Goal: Use online tool/utility: Utilize a website feature to perform a specific function

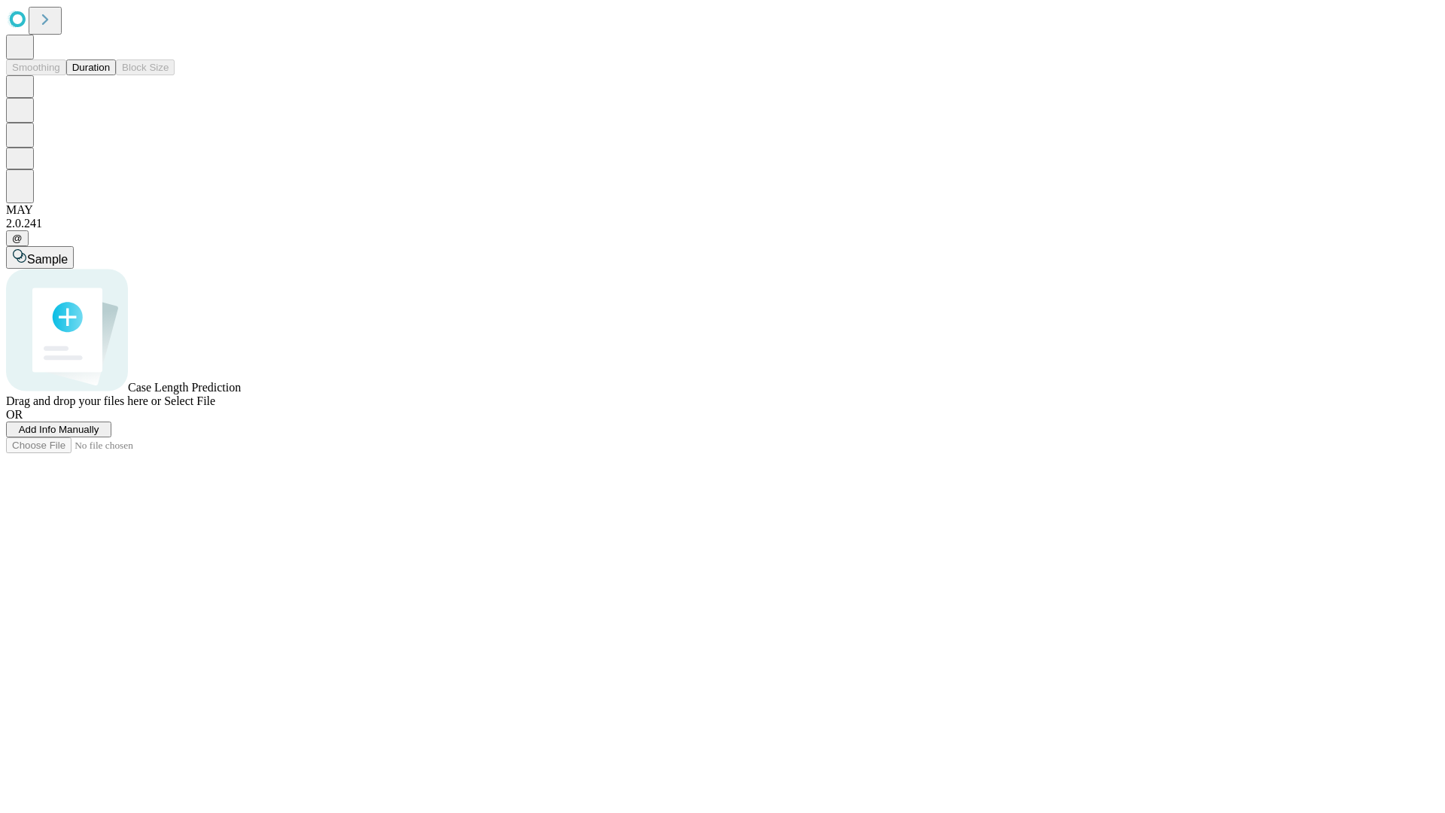
click at [110, 75] on button "Duration" at bounding box center [91, 67] width 50 height 16
click at [99, 435] on span "Add Info Manually" at bounding box center [59, 429] width 81 height 11
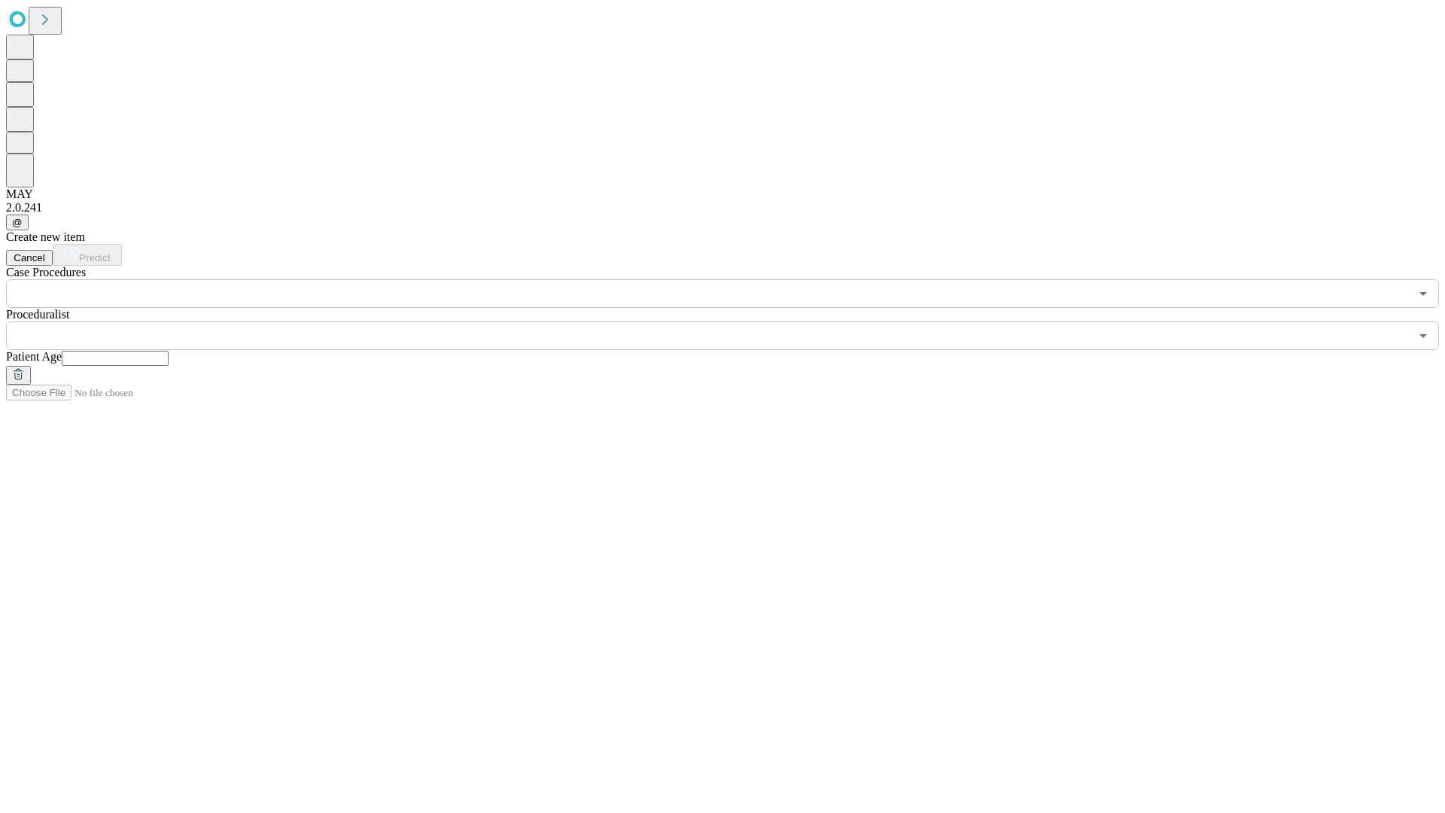
click at [169, 351] on input "text" at bounding box center [115, 358] width 107 height 15
type input "**"
click at [733, 321] on input "text" at bounding box center [707, 335] width 1403 height 29
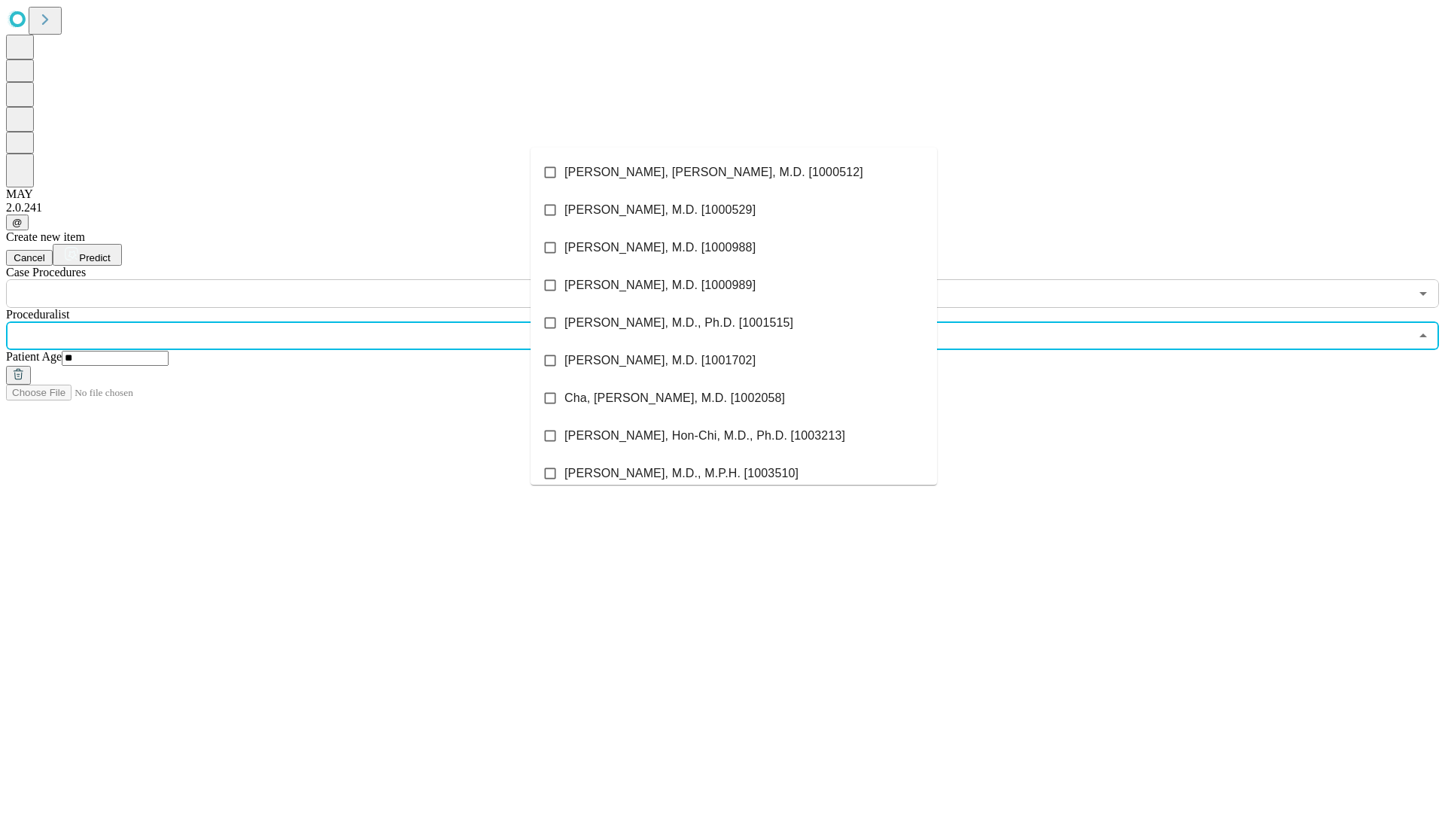
click at [734, 172] on li "[PERSON_NAME], [PERSON_NAME], M.D. [1000512]" at bounding box center [733, 172] width 406 height 38
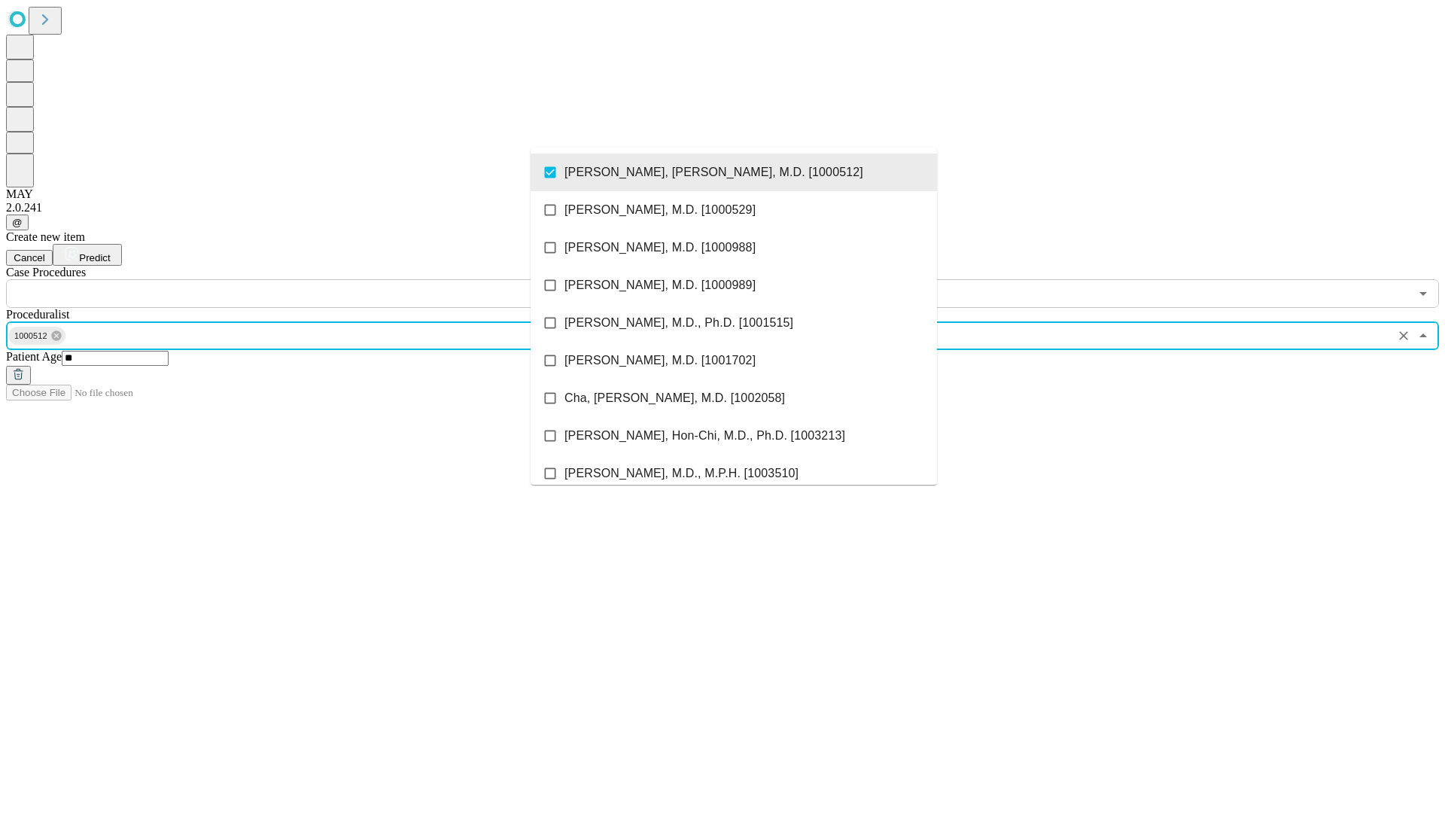
click at [316, 279] on input "text" at bounding box center [707, 293] width 1403 height 29
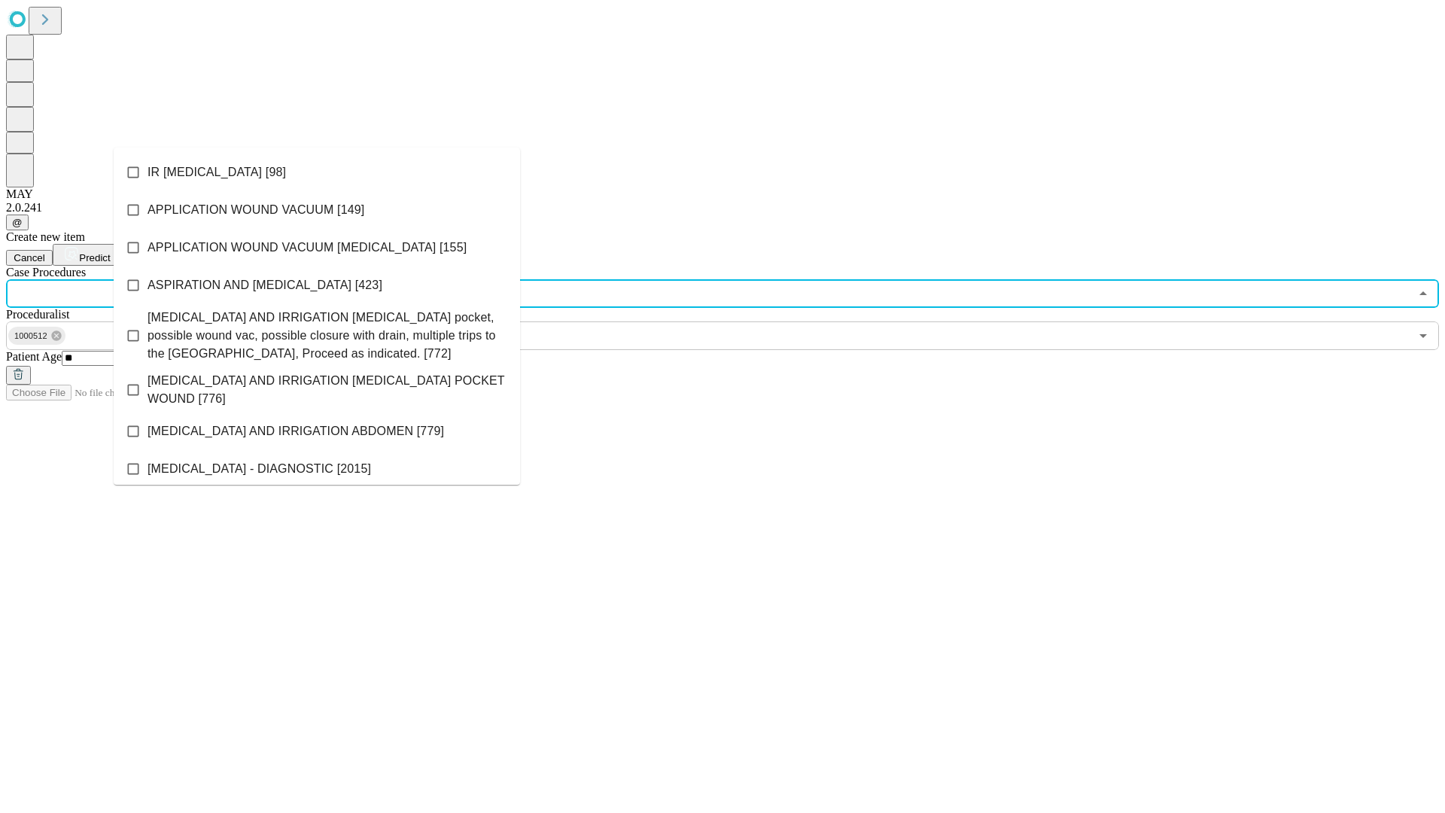
click at [317, 172] on li "IR [MEDICAL_DATA] [98]" at bounding box center [317, 172] width 406 height 38
click at [110, 252] on span "Predict" at bounding box center [94, 257] width 31 height 11
